Goal: Transaction & Acquisition: Purchase product/service

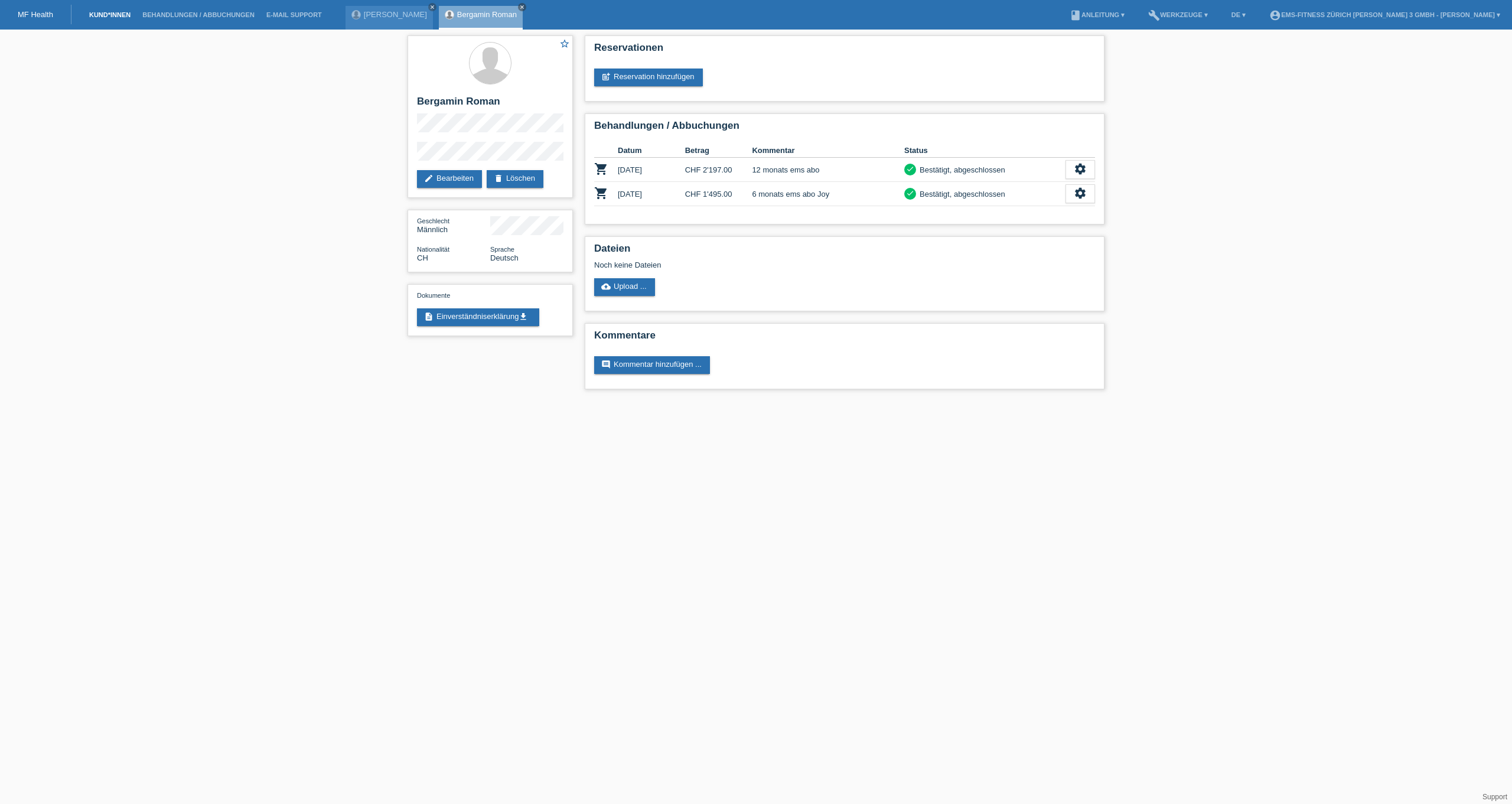
click at [102, 12] on link "Kund*innen" at bounding box center [109, 15] width 53 height 7
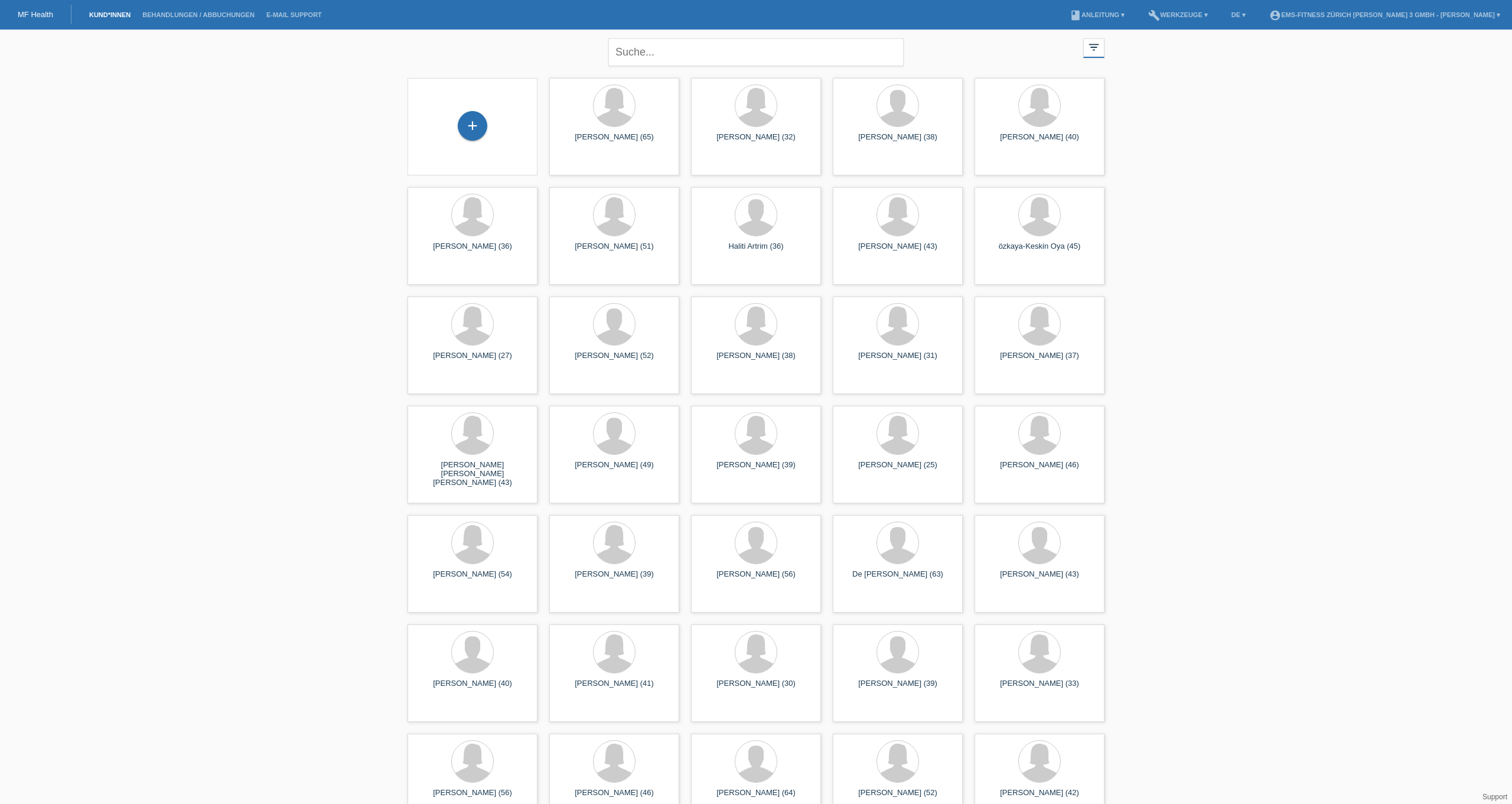
click at [489, 123] on div "+" at bounding box center [472, 127] width 111 height 31
click at [472, 127] on div "+" at bounding box center [472, 126] width 30 height 30
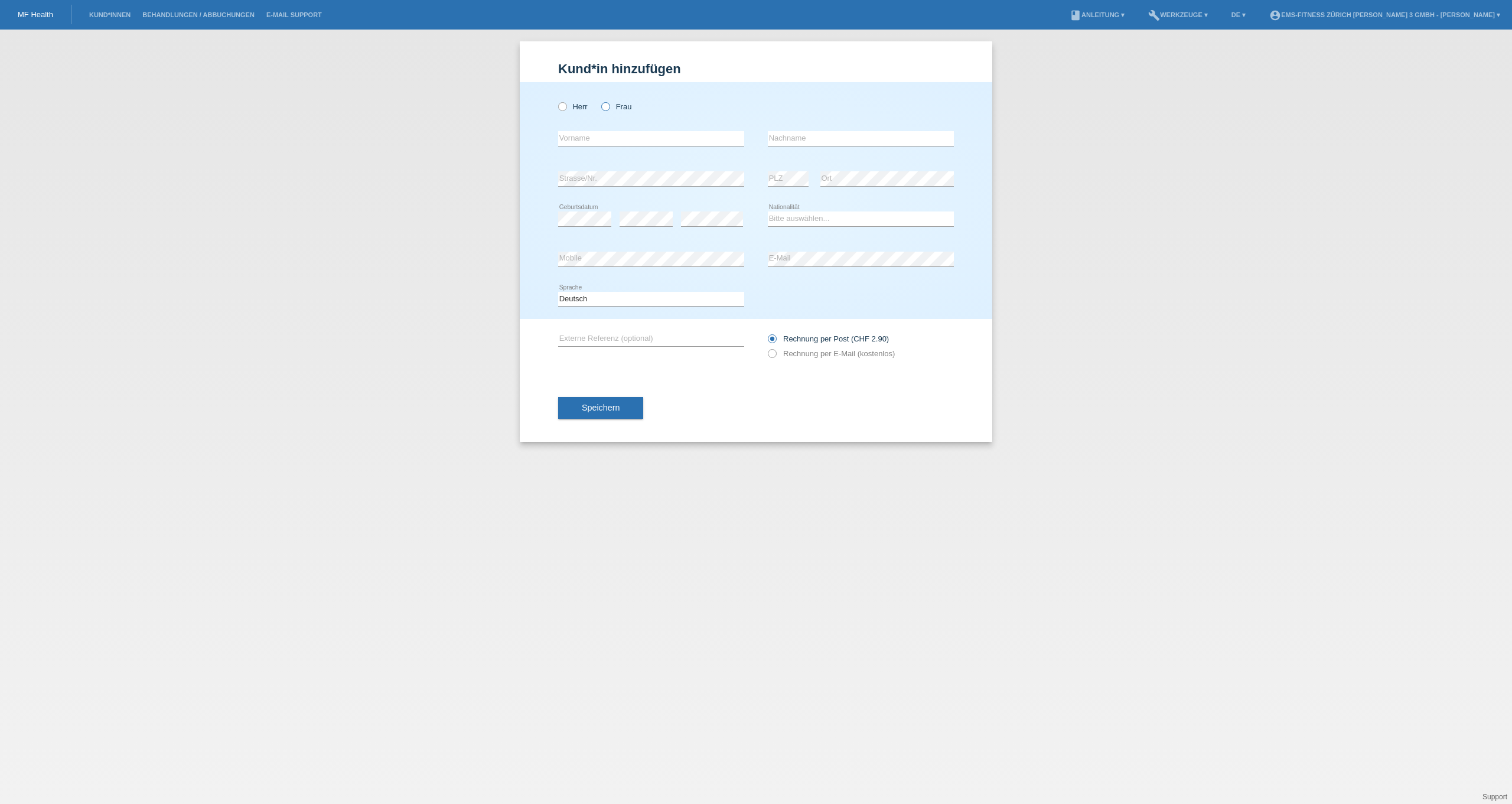
click at [599, 101] on icon at bounding box center [599, 101] width 0 height 0
click at [604, 105] on input "Frau" at bounding box center [604, 106] width 8 height 8
radio input "true"
click at [611, 140] on input "text" at bounding box center [651, 138] width 186 height 15
type input "[PERSON_NAME]"
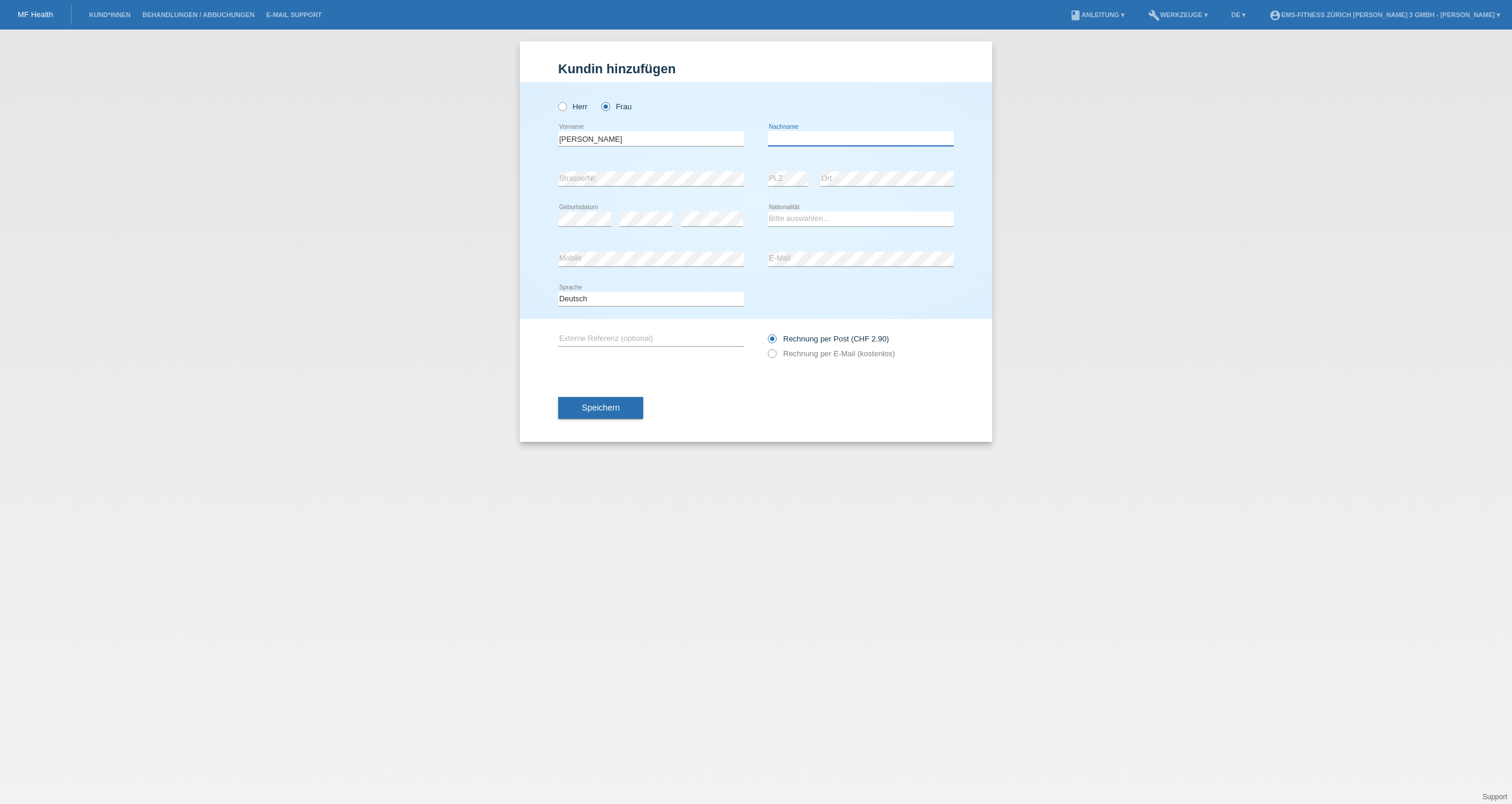
click at [853, 136] on input "text" at bounding box center [861, 138] width 186 height 15
type input "Sandra"
click at [778, 221] on select "Bitte auswählen... Schweiz Deutschland Liechtenstein Österreich ------------ Af…" at bounding box center [861, 218] width 186 height 14
select select "CH"
click at [820, 349] on div "Rechnung per Post (CHF 2.90) Rechnung per E-Mail (kostenlos)" at bounding box center [861, 346] width 186 height 30
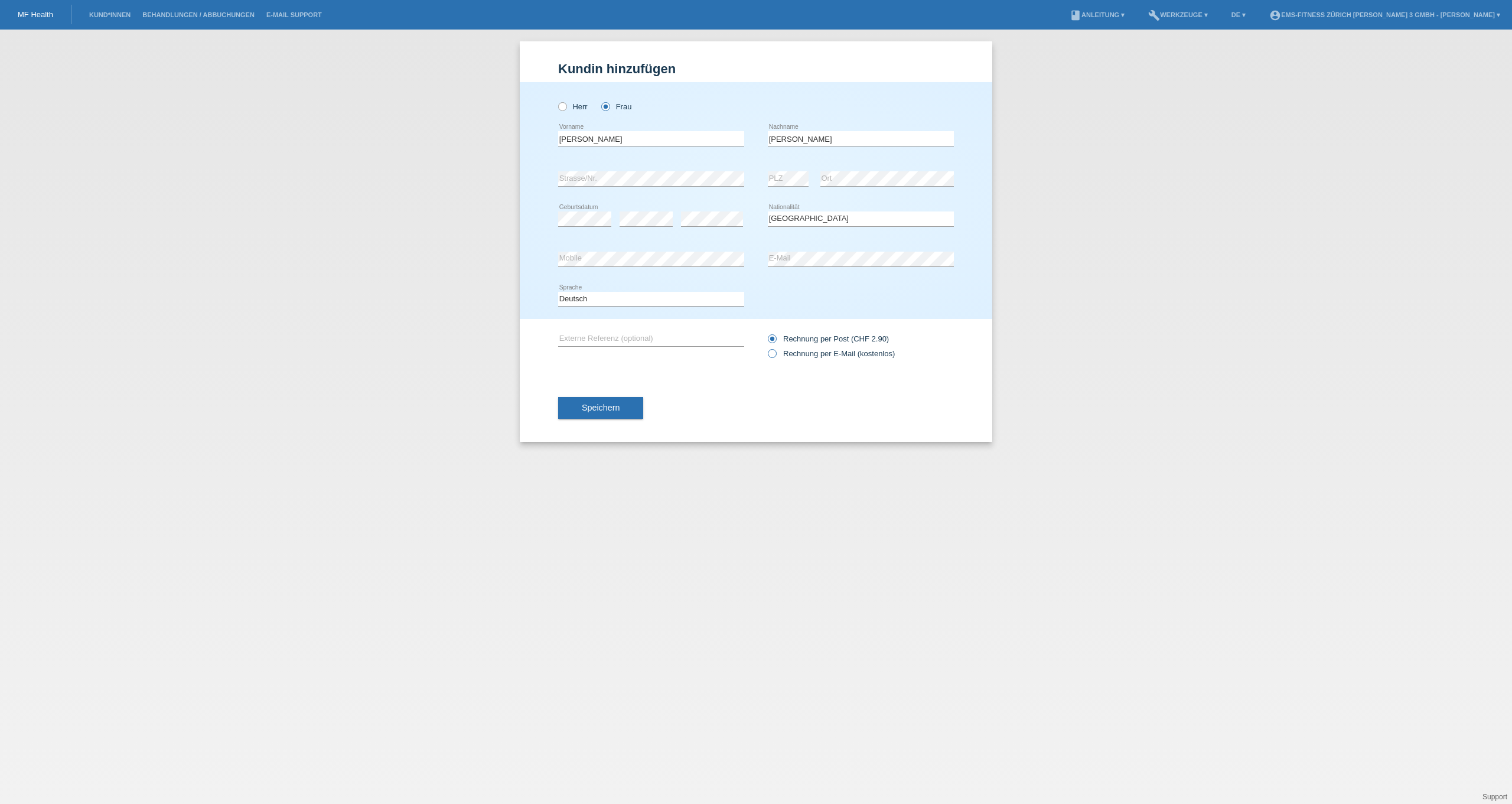
click at [820, 352] on label "Rechnung per E-Mail (kostenlos)" at bounding box center [831, 353] width 127 height 9
click at [776, 352] on input "Rechnung per E-Mail (kostenlos)" at bounding box center [771, 356] width 8 height 15
radio input "true"
click at [594, 411] on span "Speichern" at bounding box center [601, 407] width 38 height 10
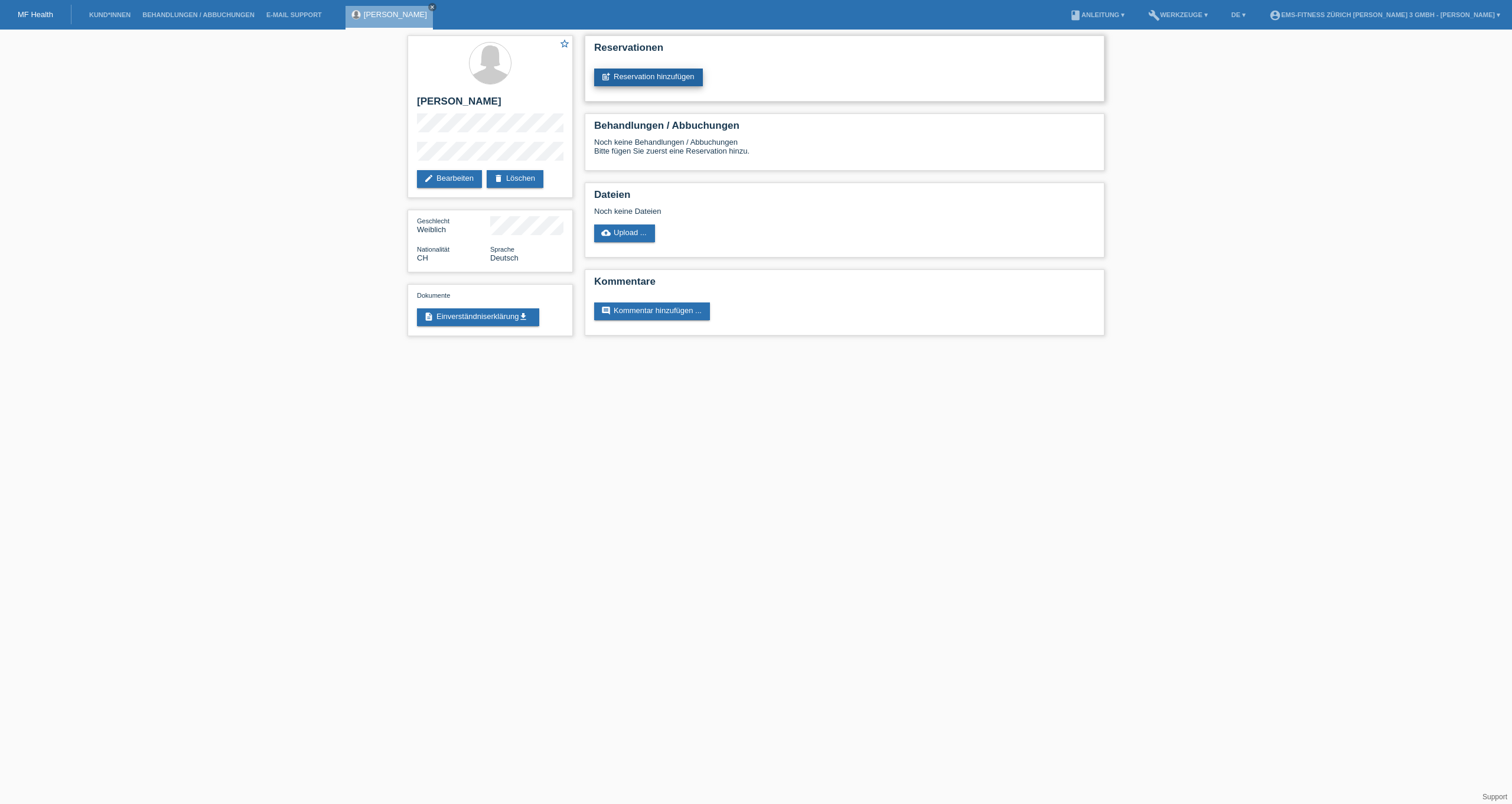
click at [624, 75] on link "post_add Reservation hinzufügen" at bounding box center [648, 77] width 109 height 17
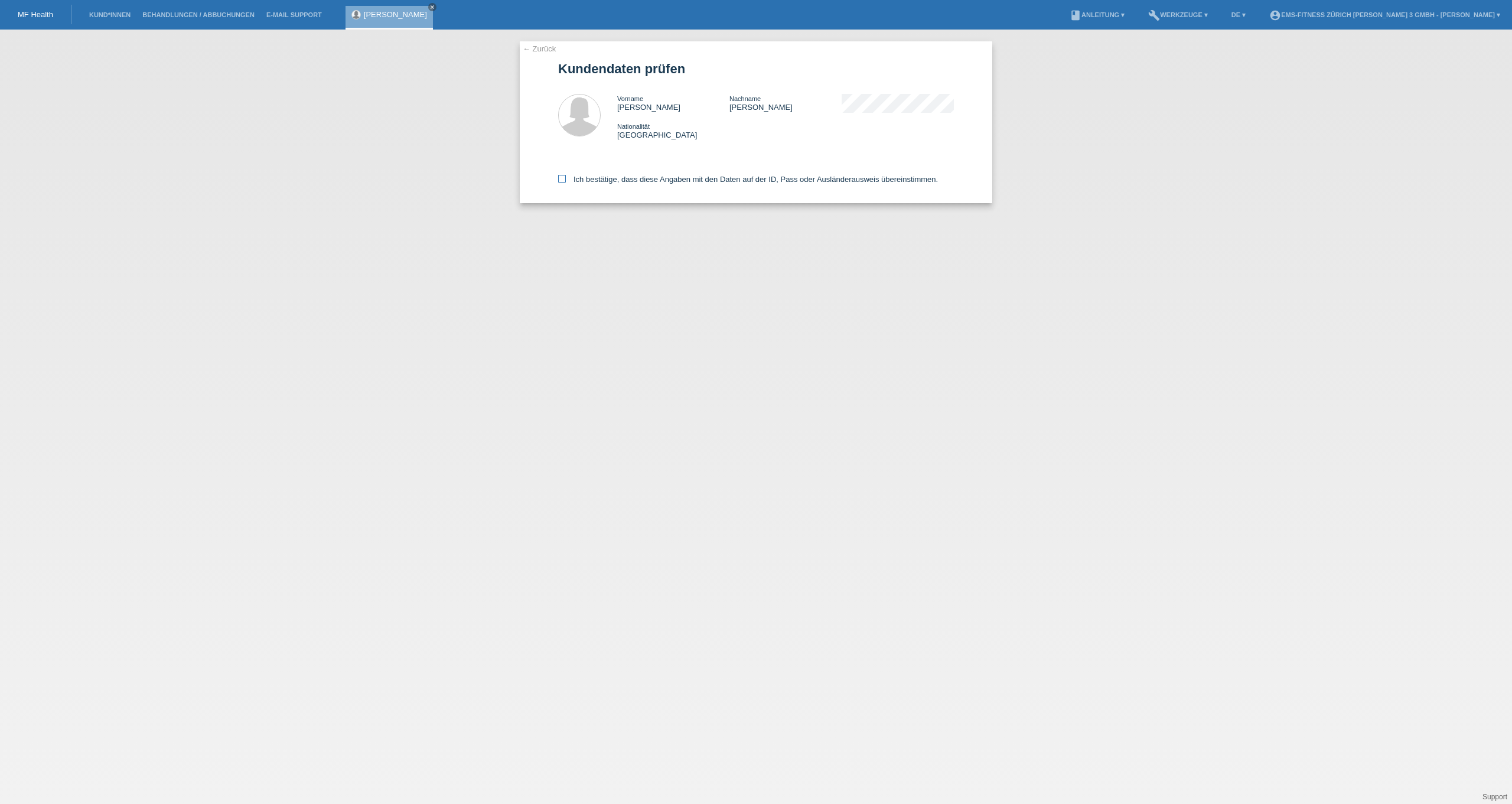
click at [626, 184] on label "Ich bestätige, dass diese Angaben mit den Daten auf der ID, Pass oder Ausländer…" at bounding box center [748, 179] width 380 height 9
click at [566, 182] on input "Ich bestätige, dass diese Angaben mit den Daten auf der ID, Pass oder Ausländer…" at bounding box center [562, 178] width 8 height 8
checkbox input "true"
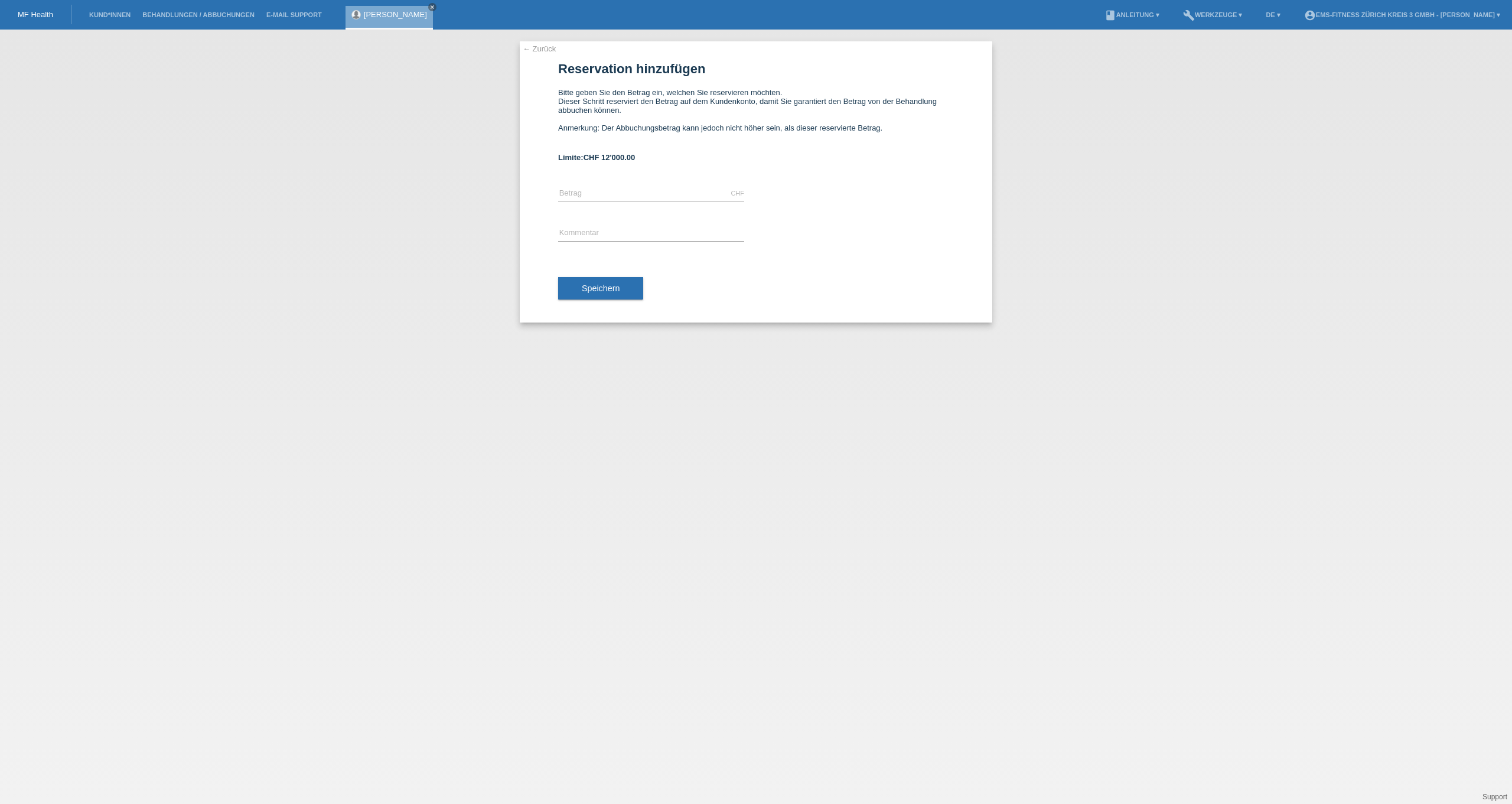
click at [619, 189] on div "CHF error Betrag" at bounding box center [651, 194] width 186 height 40
click at [621, 197] on input "text" at bounding box center [651, 193] width 186 height 15
type input "1297.00"
click at [568, 233] on input "text" at bounding box center [651, 233] width 186 height 15
type input "6 monats ems abo"
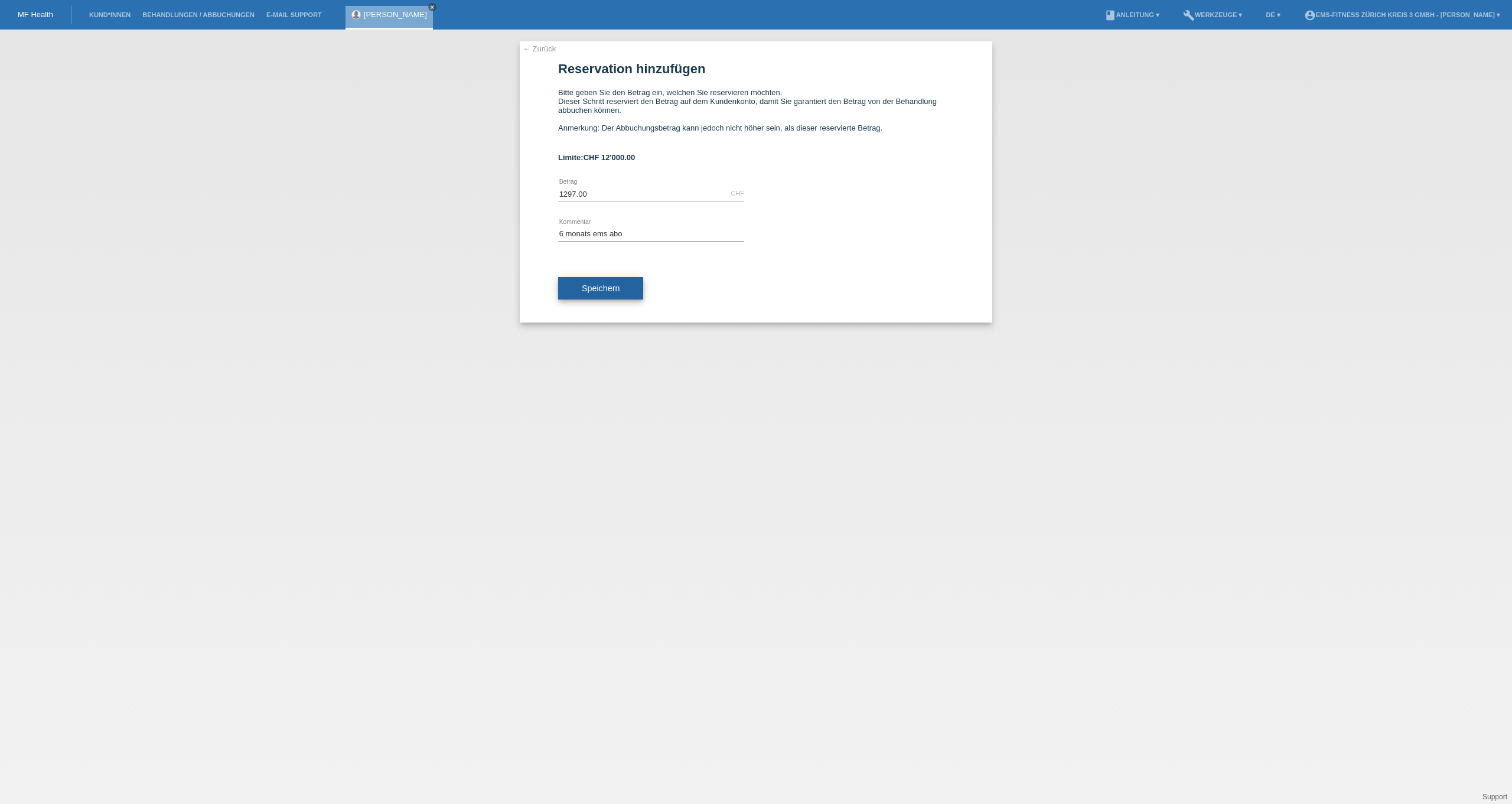
click at [619, 293] on span "Speichern" at bounding box center [601, 287] width 38 height 10
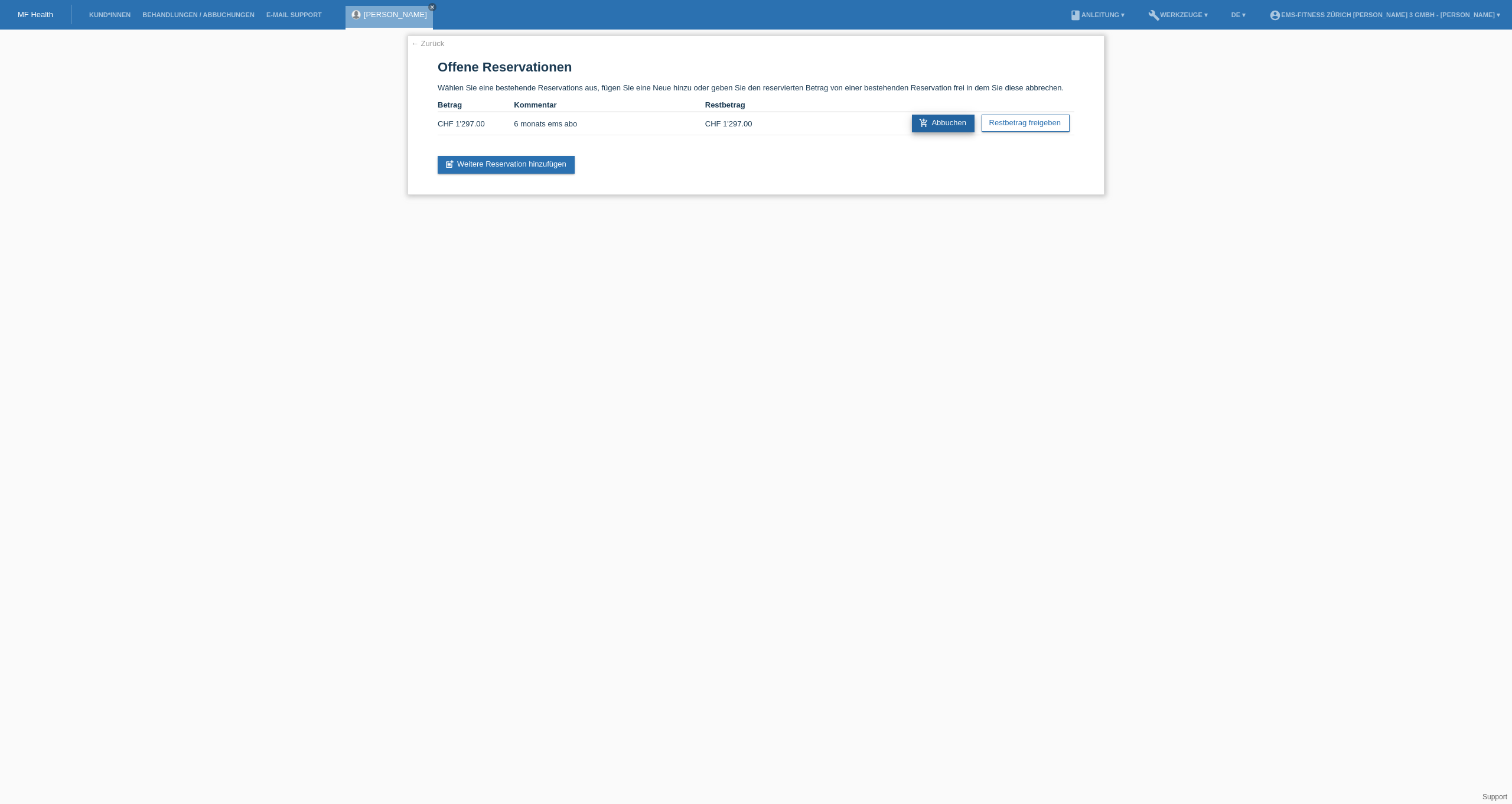
click at [942, 132] on link "add_shopping_cart Abbuchen" at bounding box center [943, 123] width 63 height 17
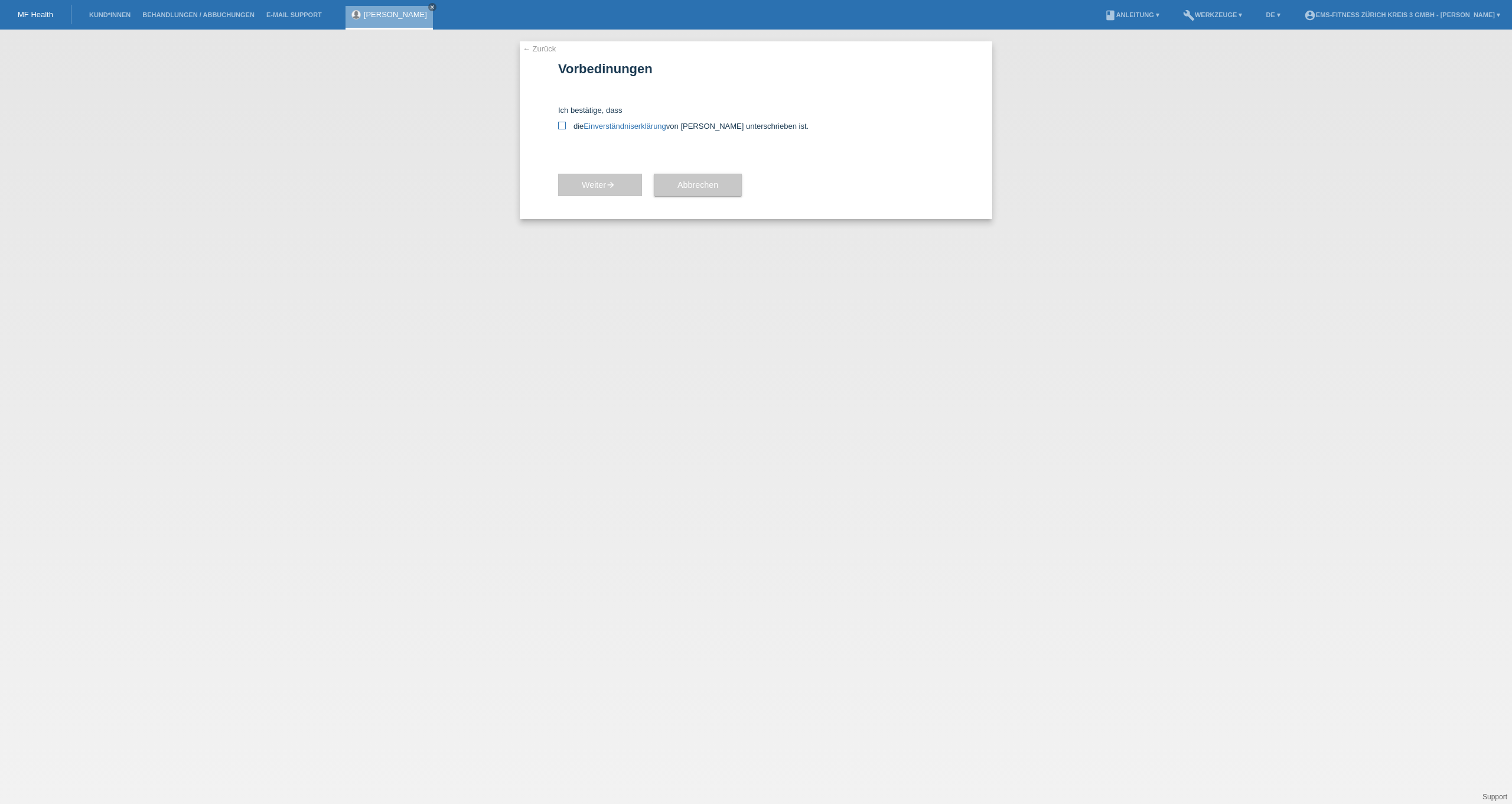
click at [563, 129] on icon at bounding box center [562, 125] width 8 height 8
click at [563, 129] on input "die Einverständniserklärung von der Kundin unterschrieben ist." at bounding box center [562, 125] width 8 height 8
checkbox input "true"
click at [590, 193] on button "Weiter arrow_forward" at bounding box center [600, 185] width 84 height 23
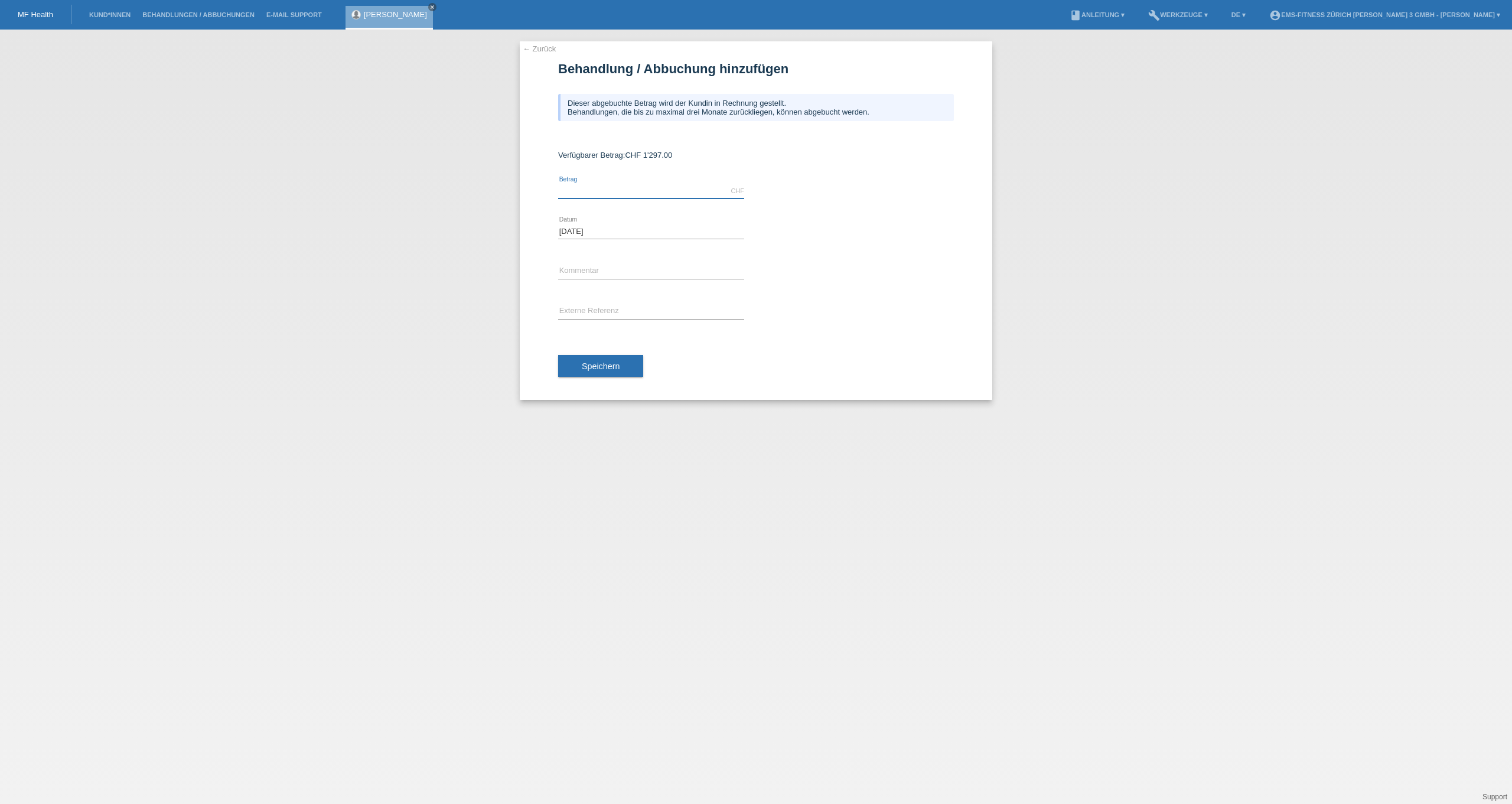
click at [703, 199] on input "text" at bounding box center [651, 191] width 186 height 15
type input "1297.00"
click at [638, 273] on input "text" at bounding box center [651, 271] width 186 height 15
type input "6 monats ems abo"
click at [602, 367] on span "Speichern" at bounding box center [601, 366] width 38 height 10
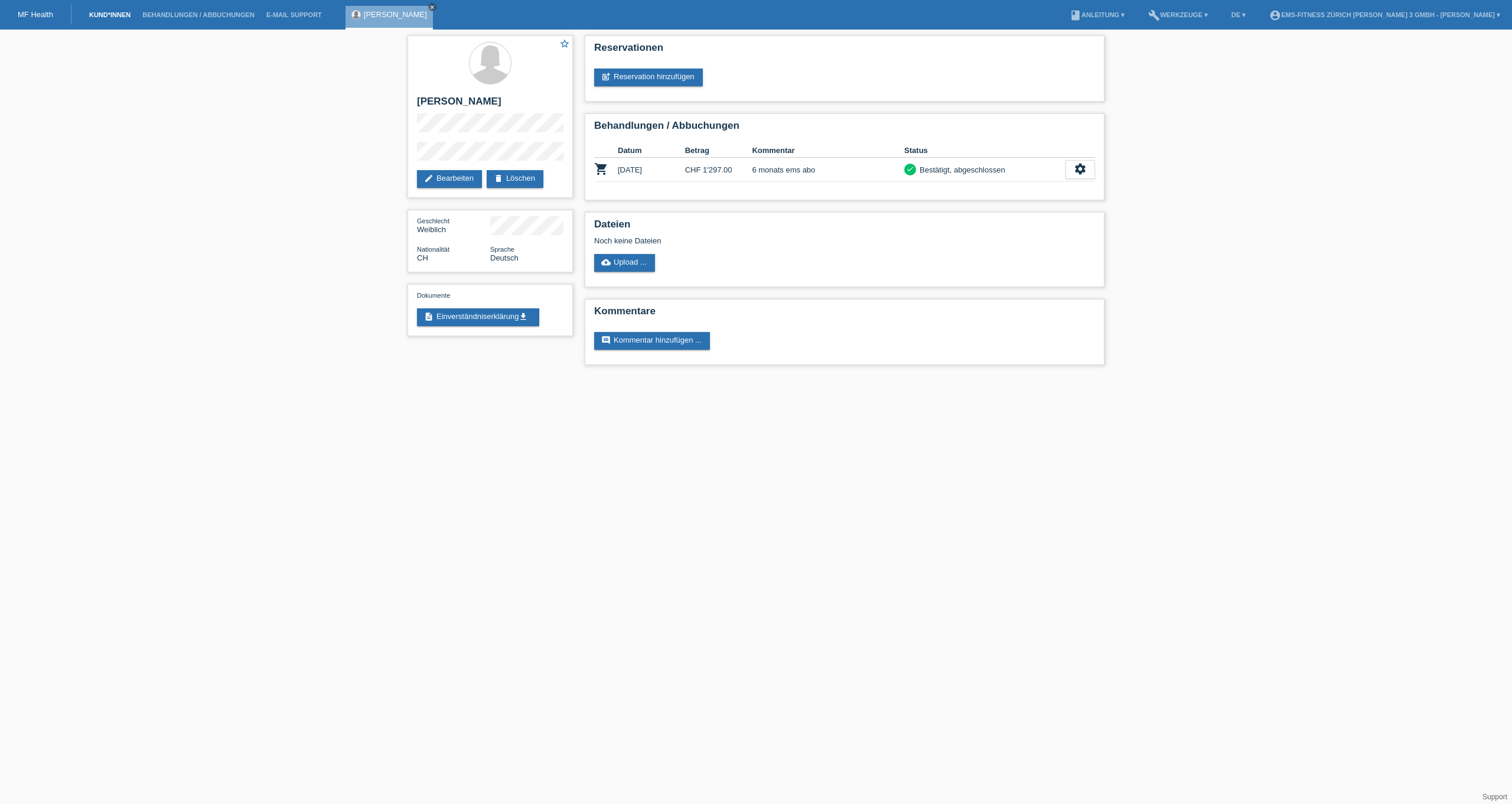
click at [97, 16] on link "Kund*innen" at bounding box center [109, 15] width 53 height 7
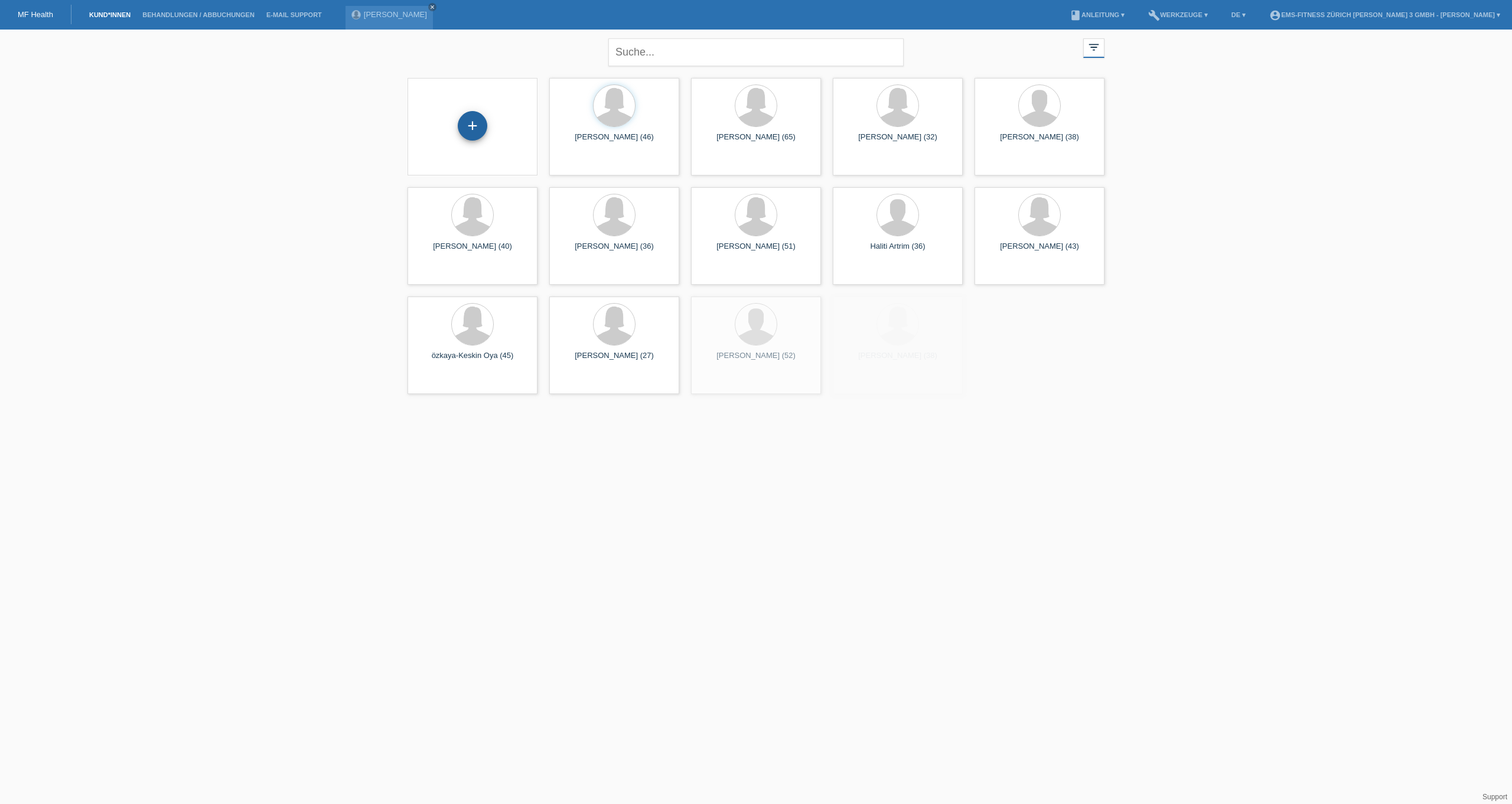
click at [472, 122] on div "+" at bounding box center [472, 125] width 29 height 20
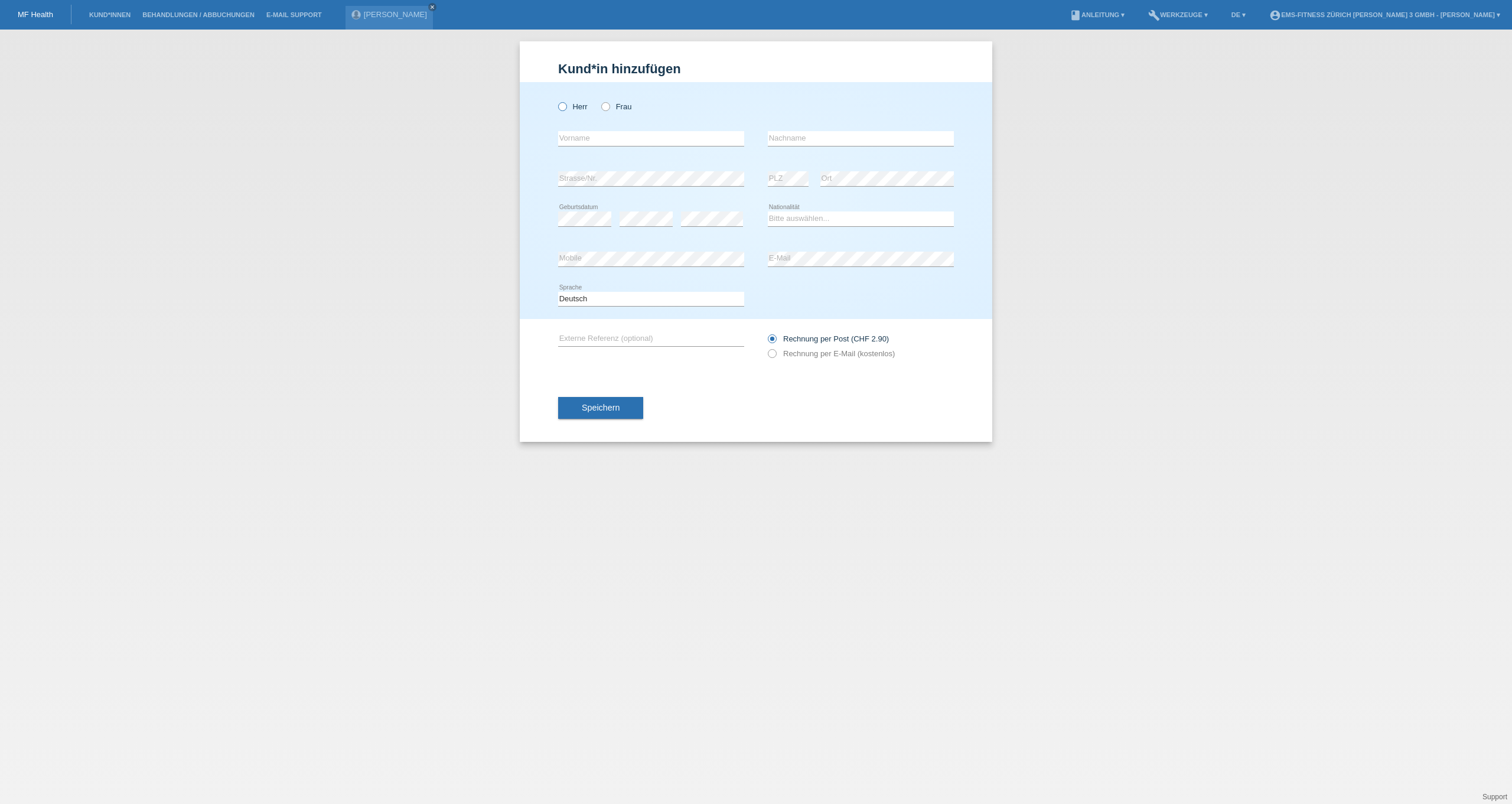
click at [568, 109] on label "Herr" at bounding box center [573, 107] width 30 height 9
click at [566, 109] on input "Herr" at bounding box center [562, 106] width 8 height 8
radio input "true"
click at [578, 140] on input "text" at bounding box center [651, 138] width 186 height 15
type input "Urs"
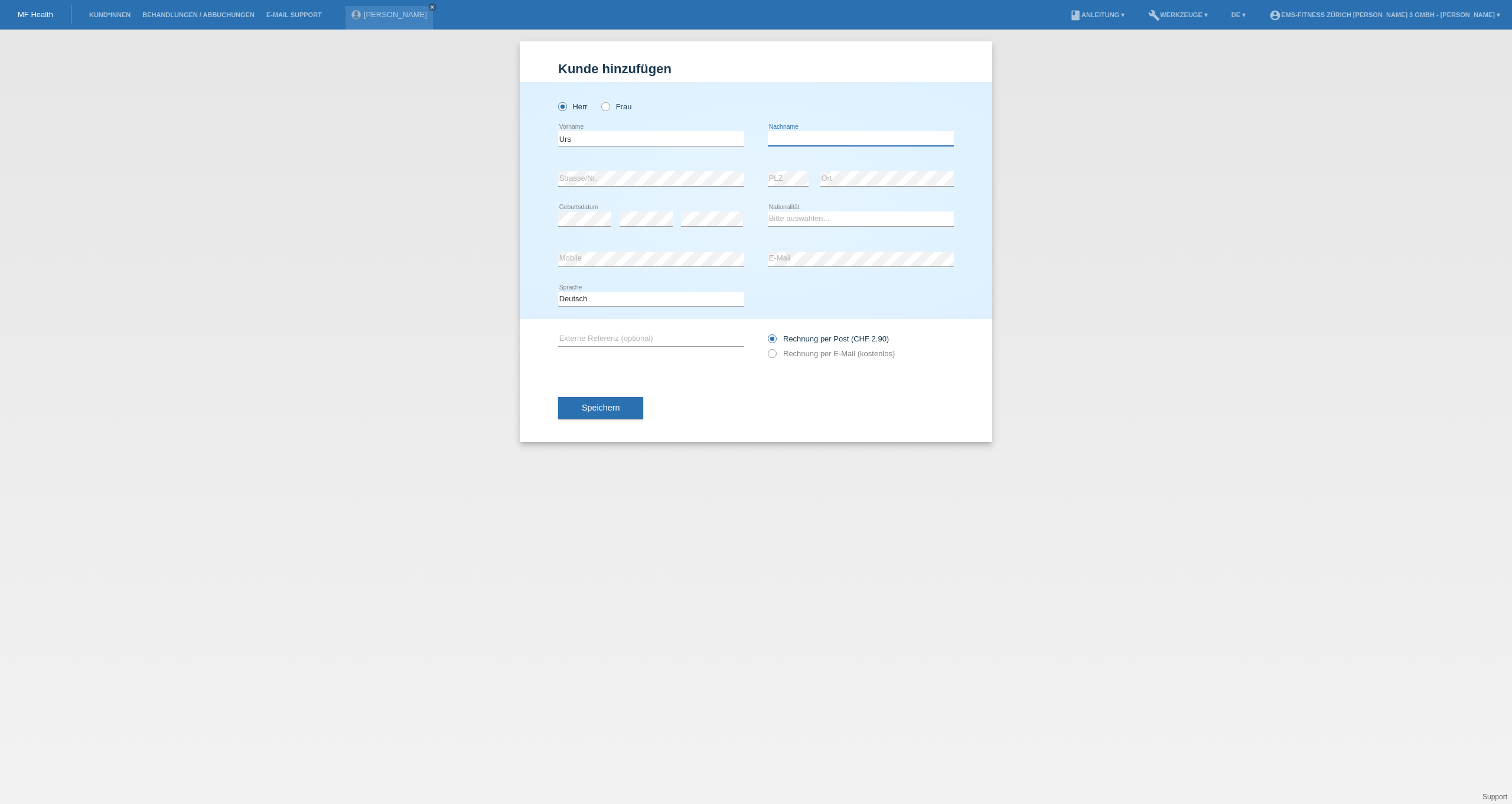
click at [780, 143] on input "text" at bounding box center [861, 138] width 186 height 15
type input "Stuber"
click at [606, 168] on div "error Strasse/Nr." at bounding box center [651, 179] width 186 height 40
click at [789, 171] on div "error PLZ" at bounding box center [788, 179] width 41 height 40
click at [814, 214] on select "Bitte auswählen... Schweiz Deutschland Liechtenstein Österreich ------------ Af…" at bounding box center [861, 218] width 186 height 14
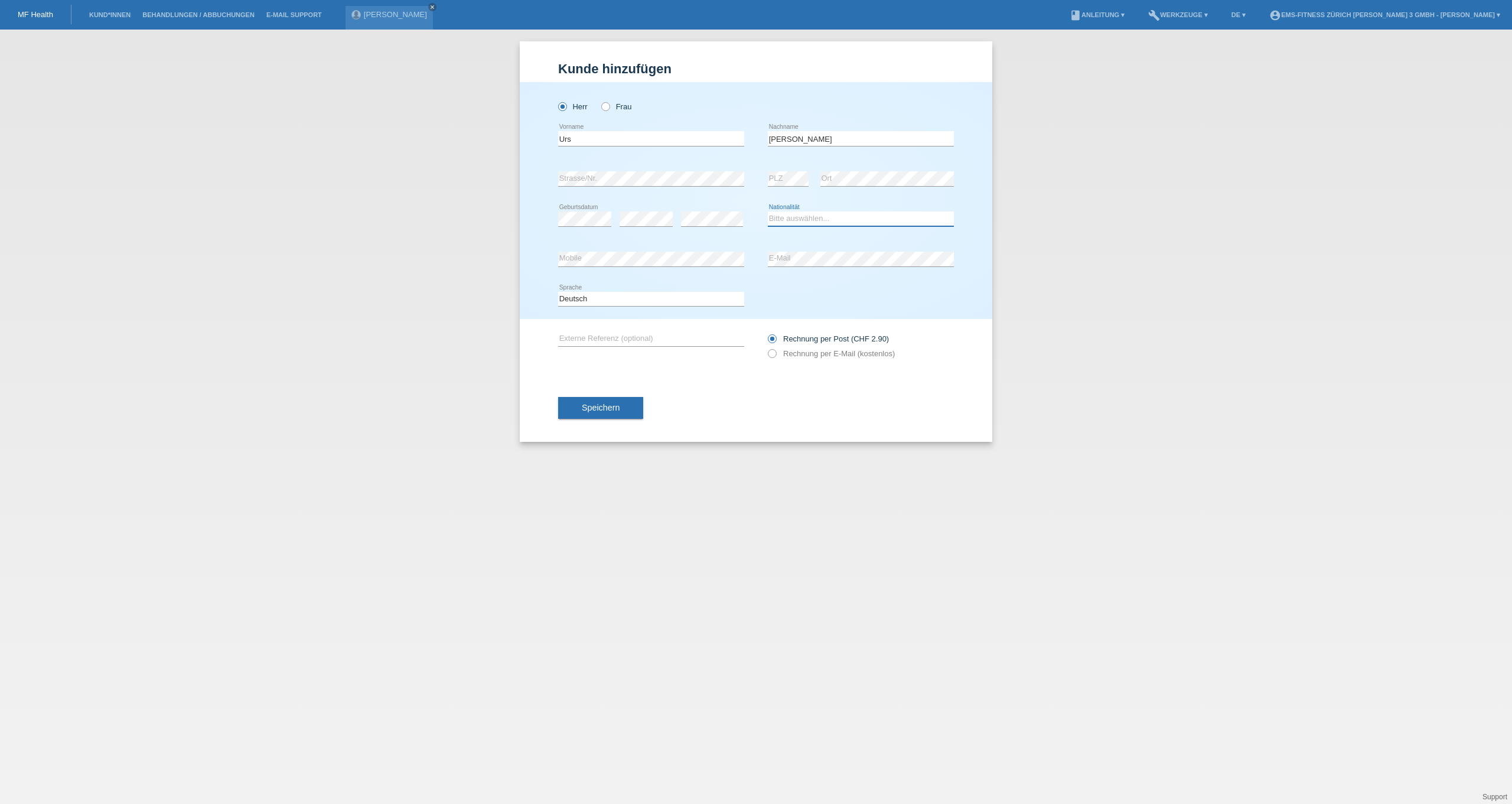
select select "CH"
click at [862, 353] on label "Rechnung per E-Mail (kostenlos)" at bounding box center [831, 353] width 127 height 9
click at [776, 353] on input "Rechnung per E-Mail (kostenlos)" at bounding box center [771, 356] width 8 height 15
radio input "true"
click at [585, 409] on span "Speichern" at bounding box center [601, 407] width 38 height 10
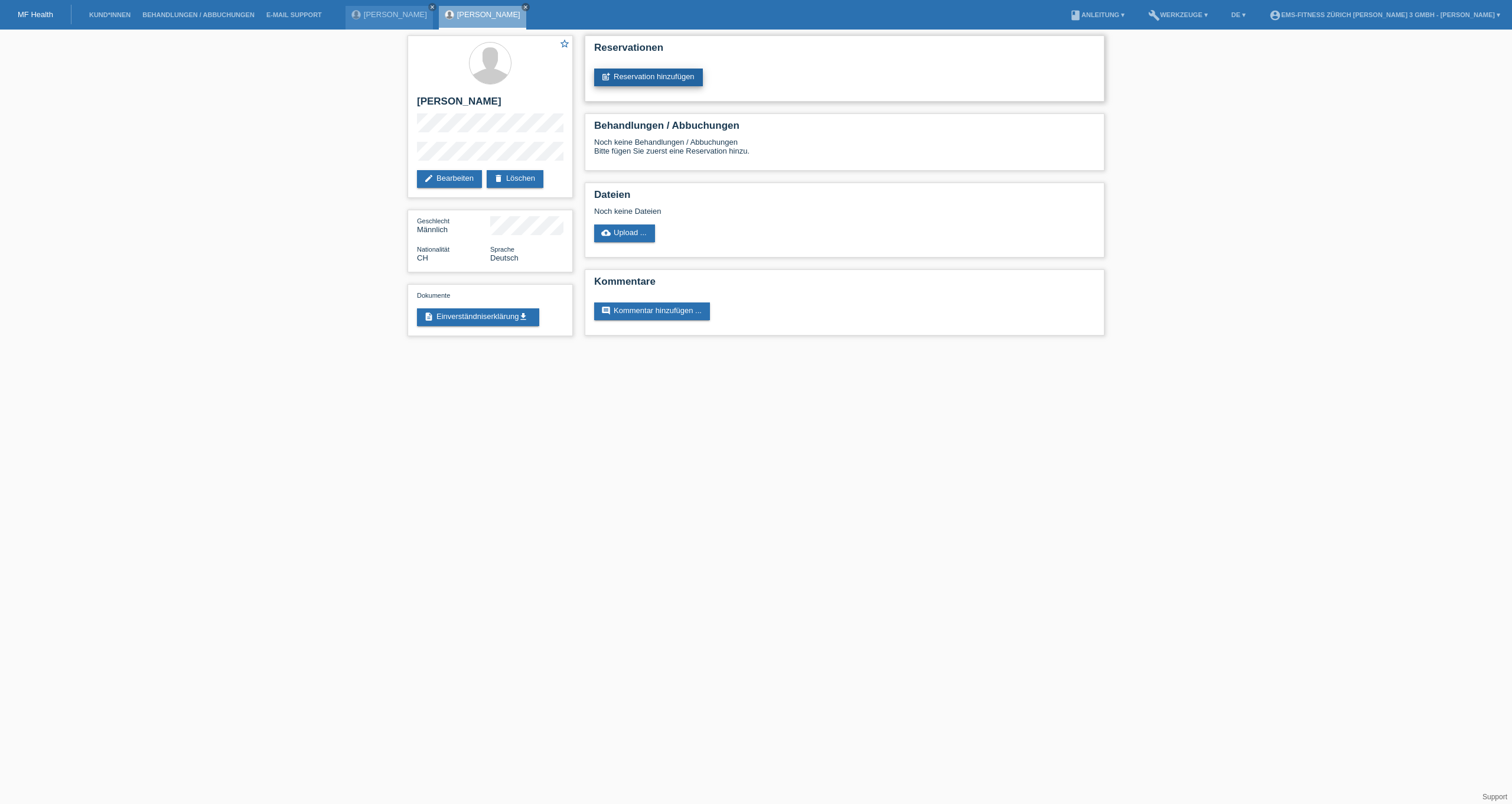
click at [660, 72] on link "post_add Reservation hinzufügen" at bounding box center [648, 77] width 109 height 17
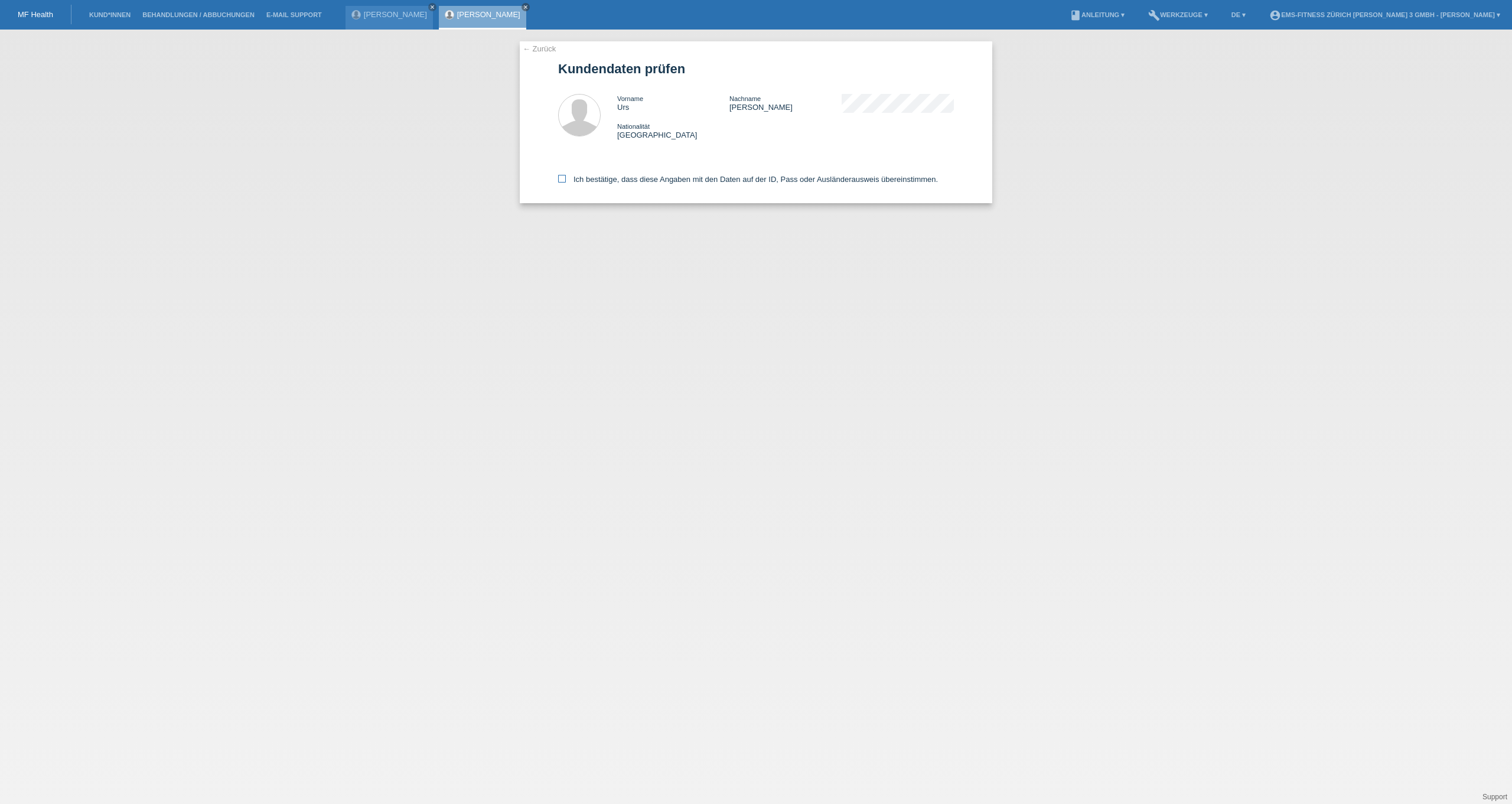
click at [594, 181] on label "Ich bestätige, dass diese Angaben mit den Daten auf der ID, Pass oder Ausländer…" at bounding box center [748, 179] width 380 height 9
click at [566, 181] on input "Ich bestätige, dass diese Angaben mit den Daten auf der ID, Pass oder Ausländer…" at bounding box center [562, 178] width 8 height 8
checkbox input "true"
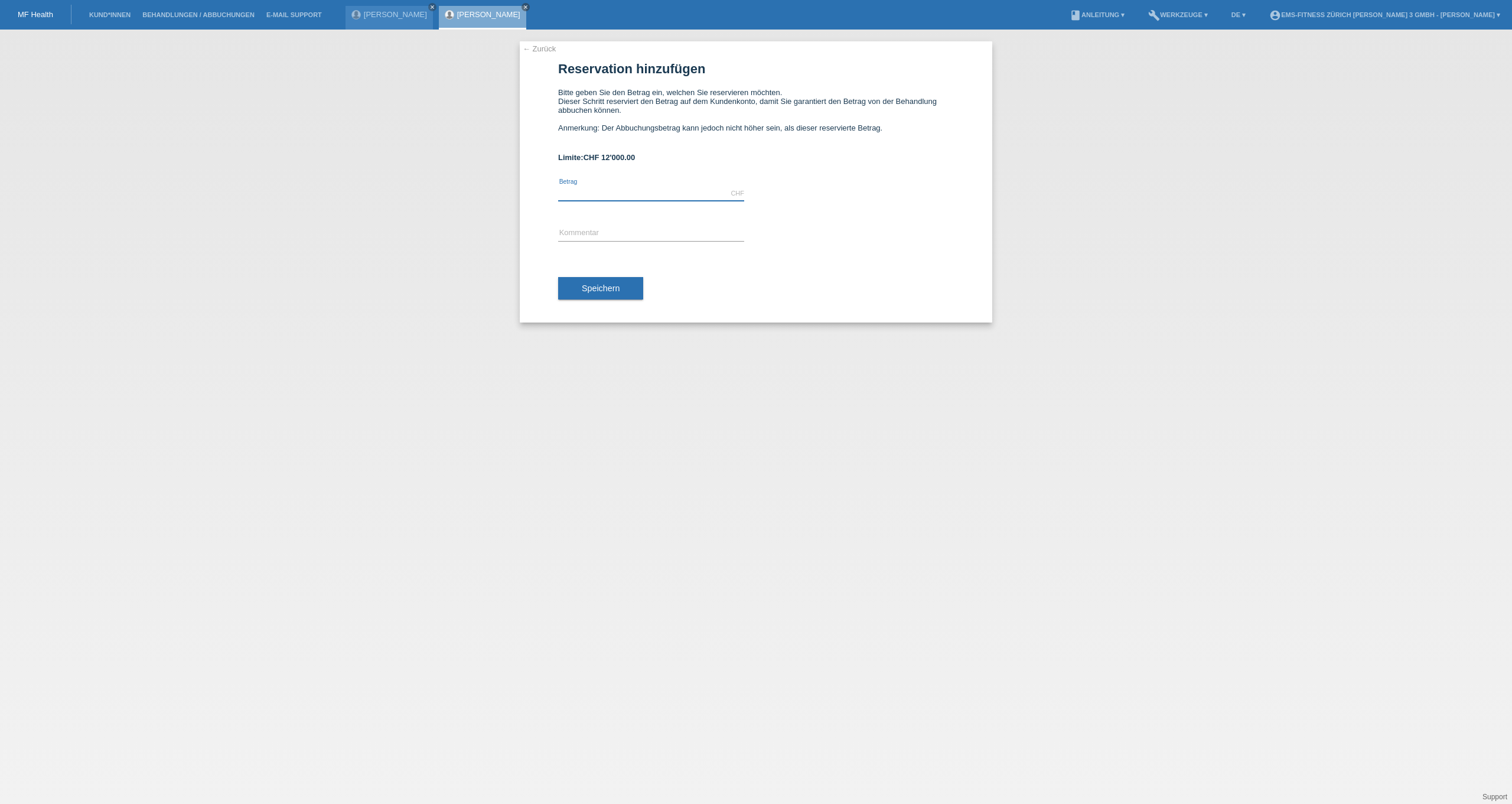
click at [611, 199] on input "text" at bounding box center [651, 193] width 186 height 15
type input "1297.00"
click at [589, 241] on input "text" at bounding box center [651, 233] width 186 height 15
type input "6 monats ems abo"
click at [607, 293] on span "Speichern" at bounding box center [601, 287] width 38 height 10
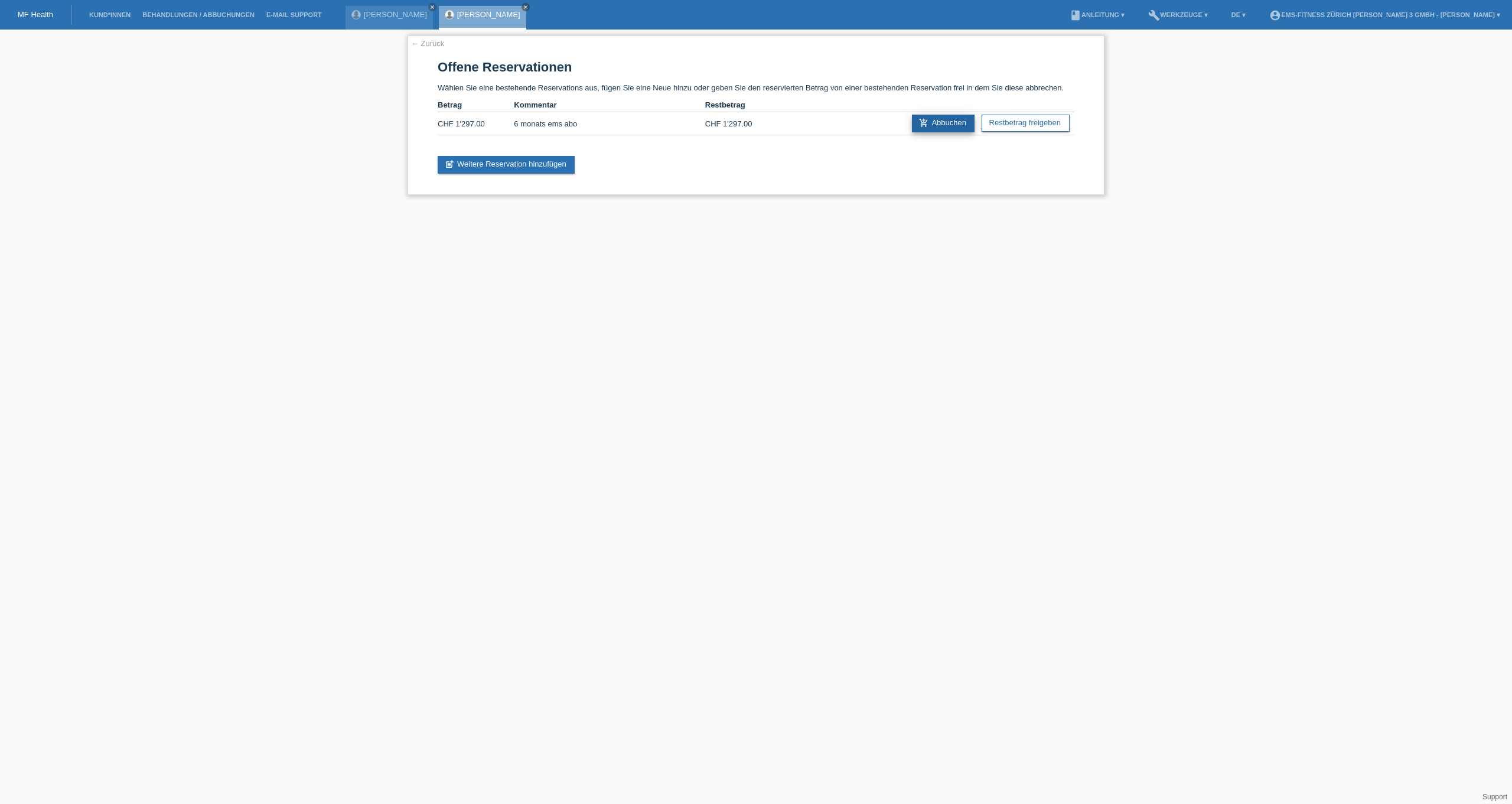
click at [923, 124] on icon "add_shopping_cart" at bounding box center [923, 122] width 10 height 10
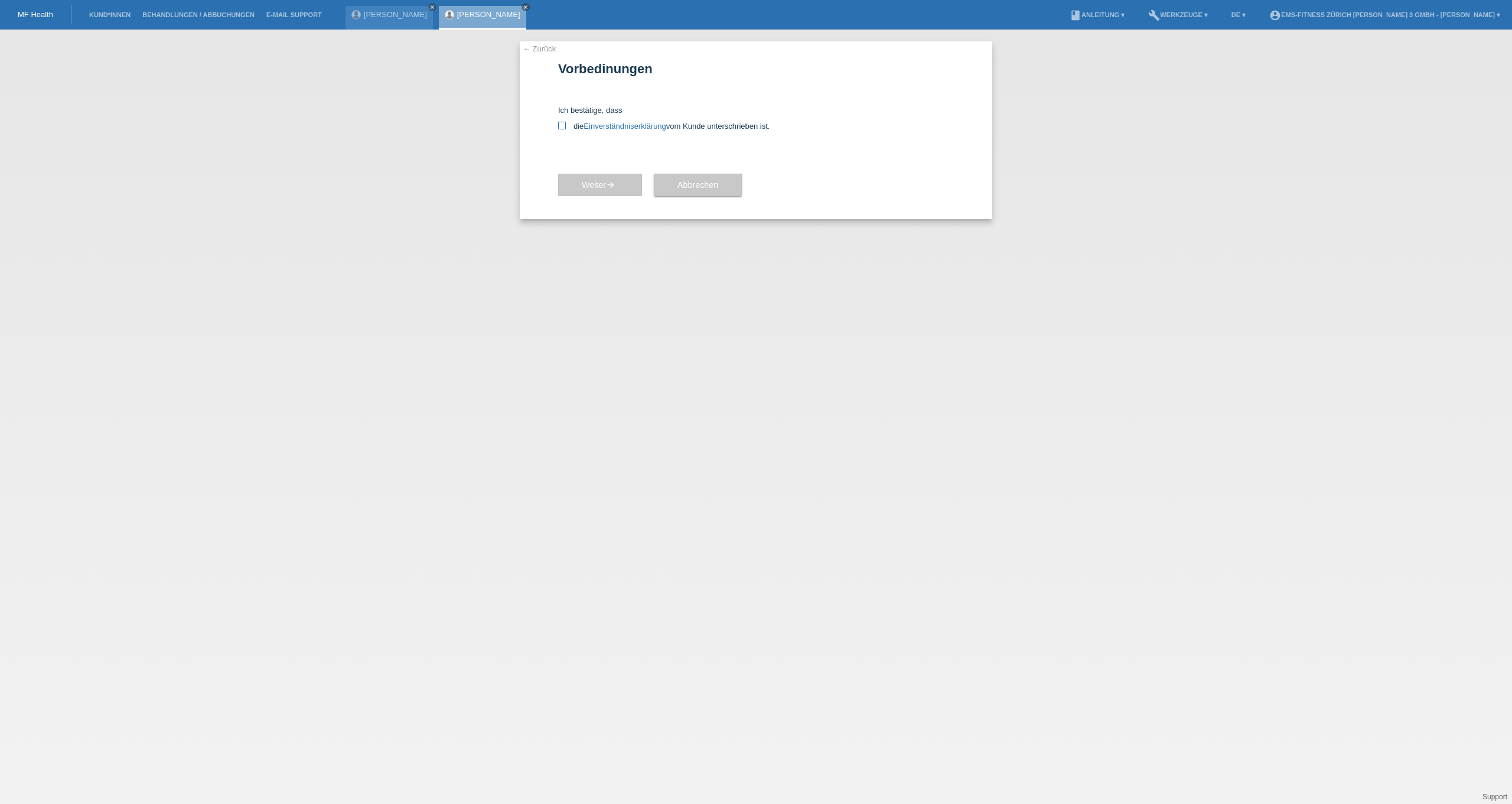
click at [560, 130] on label "die Einverständniserklärung vom Kunde unterschrieben ist." at bounding box center [756, 126] width 396 height 9
click at [560, 129] on input "die Einverständniserklärung vom Kunde unterschrieben ist." at bounding box center [562, 125] width 8 height 8
checkbox input "true"
click at [596, 191] on button "Weiter arrow_forward" at bounding box center [600, 185] width 84 height 23
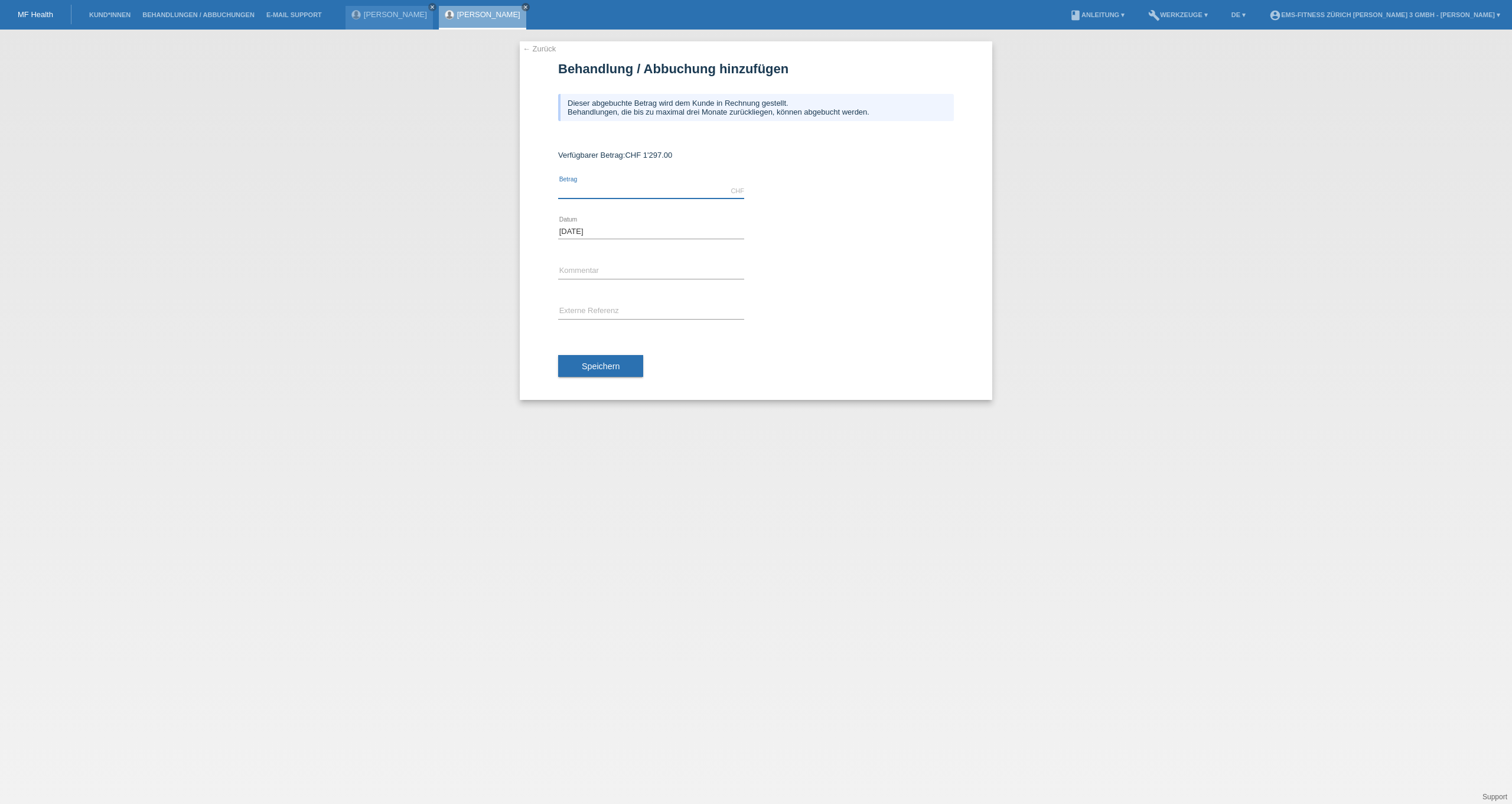
click at [590, 194] on input "text" at bounding box center [651, 191] width 186 height 15
type input "1297.00"
click at [615, 267] on input "text" at bounding box center [651, 271] width 186 height 15
type input "6 monats ems abo"
click at [601, 369] on span "Speichern" at bounding box center [601, 366] width 38 height 10
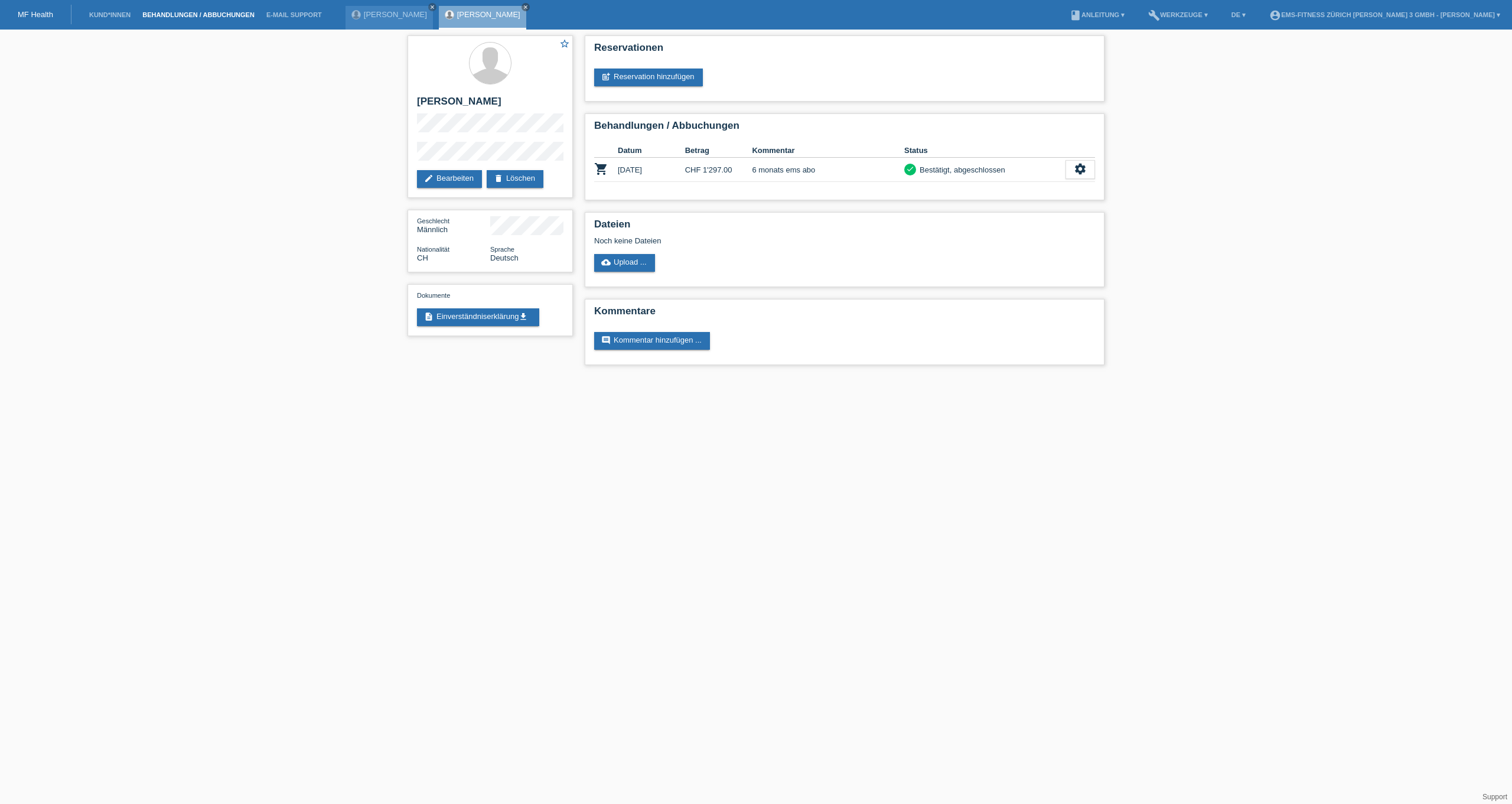
click at [189, 18] on link "Behandlungen / Abbuchungen" at bounding box center [198, 15] width 124 height 7
